Goal: Navigation & Orientation: Find specific page/section

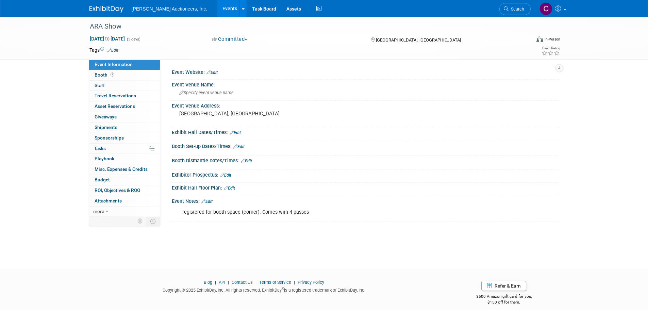
click at [112, 9] on img at bounding box center [106, 9] width 34 height 7
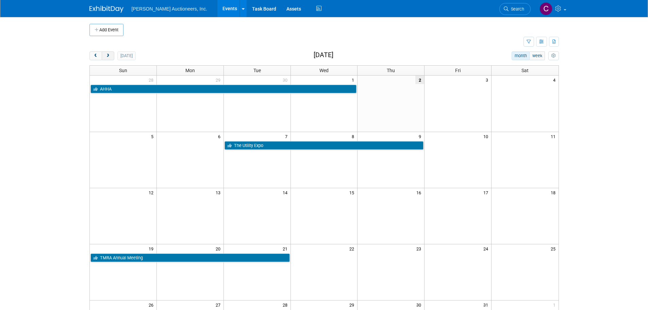
click at [105, 53] on button "next" at bounding box center [108, 55] width 13 height 9
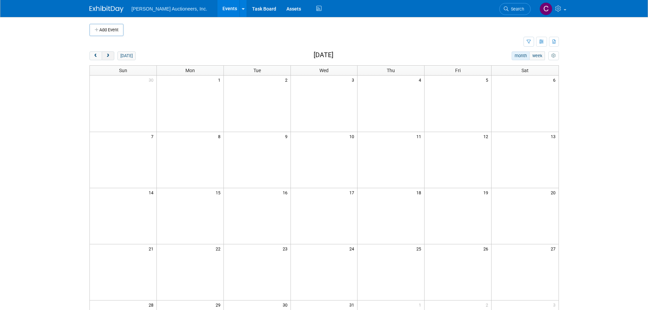
click at [105, 53] on button "next" at bounding box center [108, 55] width 13 height 9
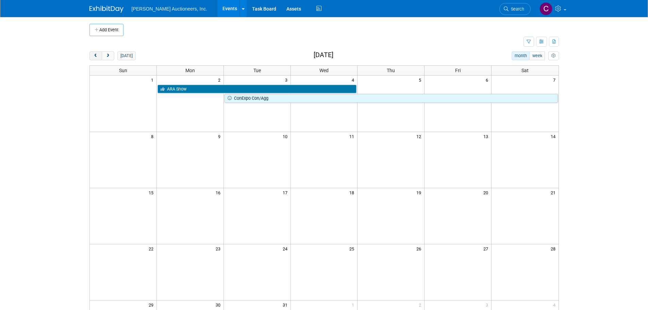
click at [99, 54] on button "prev" at bounding box center [95, 55] width 13 height 9
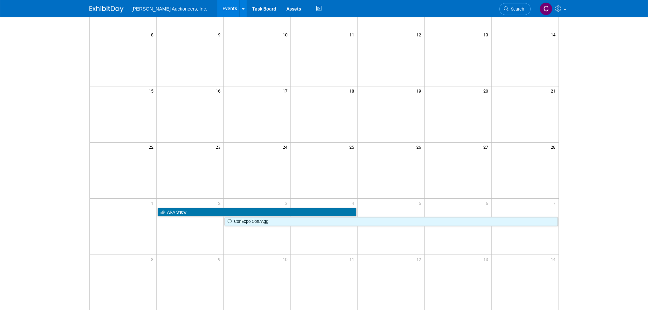
scroll to position [102, 0]
